Goal: Find specific page/section: Find specific page/section

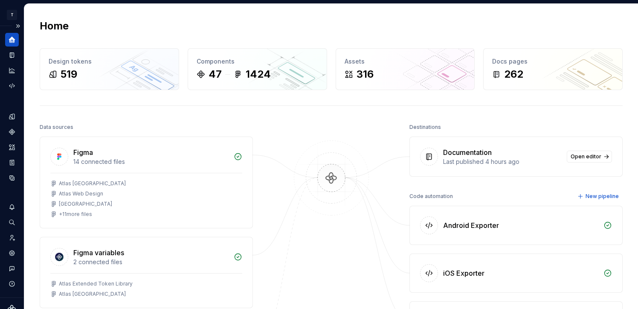
click at [13, 41] on icon "Home" at bounding box center [12, 40] width 6 height 6
click at [18, 27] on button "Expand sidebar" at bounding box center [18, 26] width 12 height 12
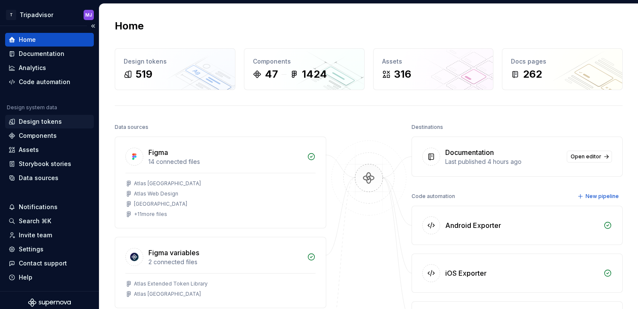
click at [53, 120] on div "Design tokens" at bounding box center [40, 121] width 43 height 9
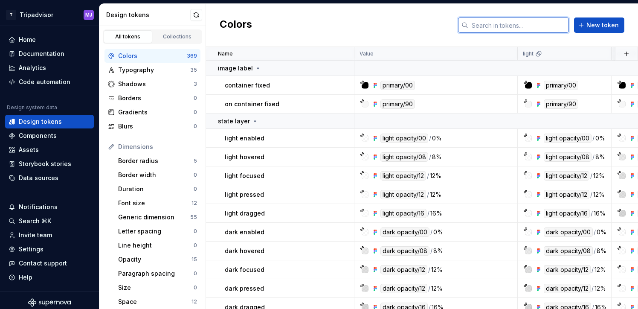
click at [499, 24] on input "text" at bounding box center [518, 24] width 101 height 15
type input "c"
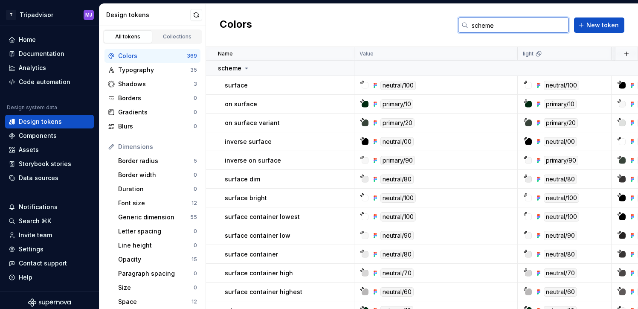
click at [492, 32] on input "scheme" at bounding box center [518, 24] width 101 height 15
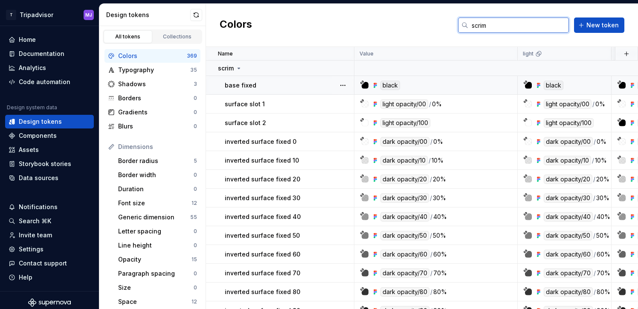
scroll to position [21, 0]
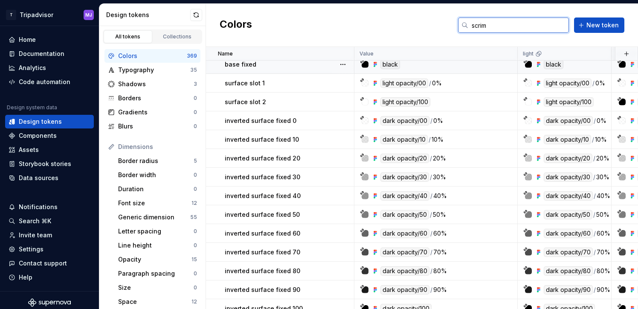
type input "scrim"
